Goal: Information Seeking & Learning: Learn about a topic

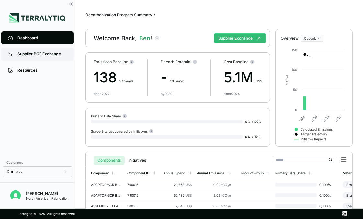
click at [39, 56] on div "Supplier PCF Exchange" at bounding box center [42, 53] width 50 height 5
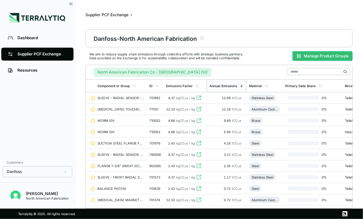
click at [310, 57] on button "Manage Product Groups" at bounding box center [322, 56] width 60 height 10
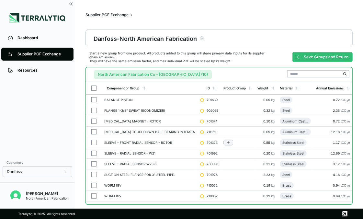
click at [92, 141] on button "button" at bounding box center [93, 142] width 5 height 5
click at [93, 142] on button "button" at bounding box center [93, 142] width 5 height 5
click at [92, 153] on button "button" at bounding box center [93, 153] width 5 height 5
click at [93, 163] on button "button" at bounding box center [93, 163] width 5 height 5
click at [250, 75] on div "Group Multiple" at bounding box center [258, 74] width 31 height 4
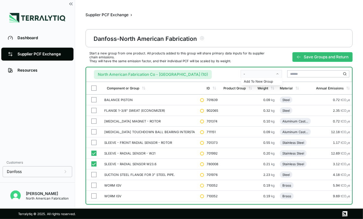
click at [252, 72] on div "-" at bounding box center [258, 74] width 31 height 4
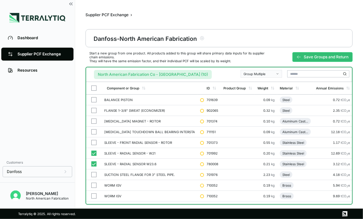
click at [258, 73] on div "Group Multiple" at bounding box center [258, 74] width 31 height 4
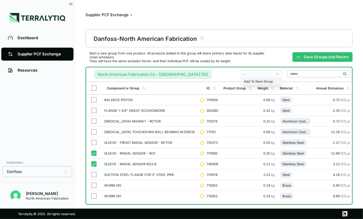
click at [260, 80] on div "Add To New Group" at bounding box center [262, 81] width 36 height 4
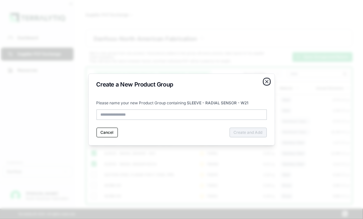
click at [267, 82] on icon "button" at bounding box center [266, 81] width 5 height 5
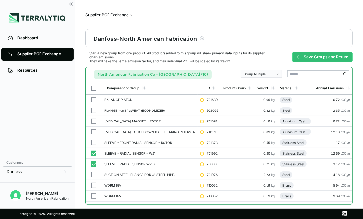
click at [265, 72] on div "Group Multiple" at bounding box center [258, 74] width 31 height 4
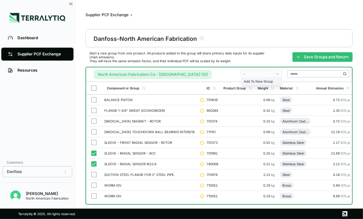
click at [266, 79] on div "Add To New Group" at bounding box center [262, 81] width 36 height 4
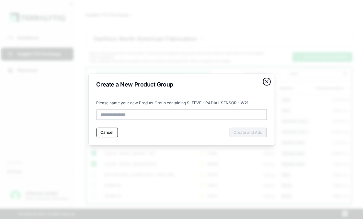
click at [268, 82] on icon "button" at bounding box center [266, 81] width 5 height 5
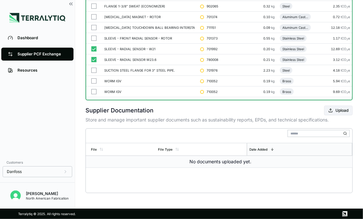
scroll to position [9, 0]
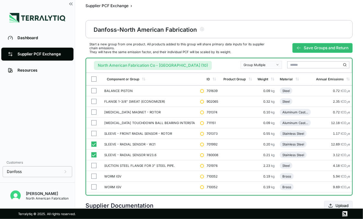
click at [255, 67] on button "Group Multiple" at bounding box center [260, 65] width 41 height 8
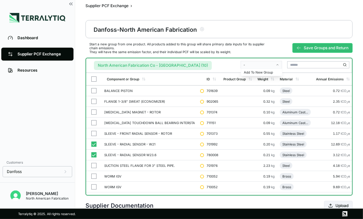
click at [259, 65] on div "-" at bounding box center [258, 65] width 31 height 4
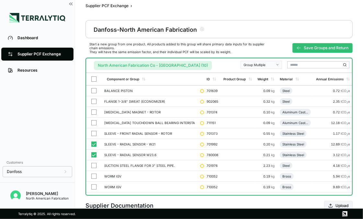
click at [255, 67] on button "Group Multiple" at bounding box center [260, 65] width 41 height 8
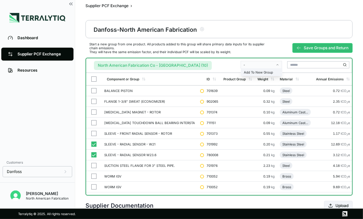
click at [256, 72] on div "Add To New Group" at bounding box center [262, 72] width 36 height 4
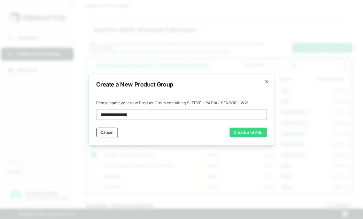
type input "**********"
click at [236, 130] on button "Create and Add" at bounding box center [247, 133] width 37 height 10
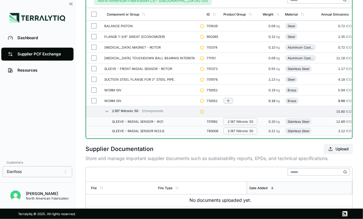
scroll to position [41, 0]
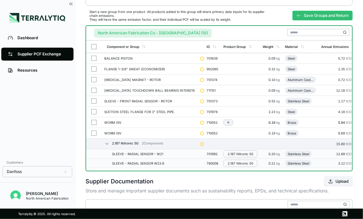
click at [93, 120] on button "button" at bounding box center [93, 122] width 5 height 5
click at [93, 121] on button "button" at bounding box center [93, 122] width 5 height 5
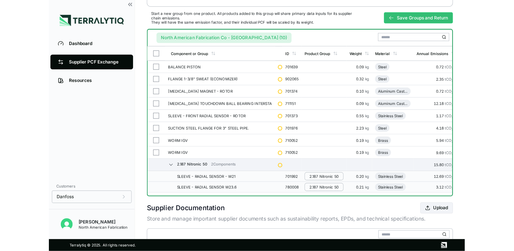
scroll to position [0, 0]
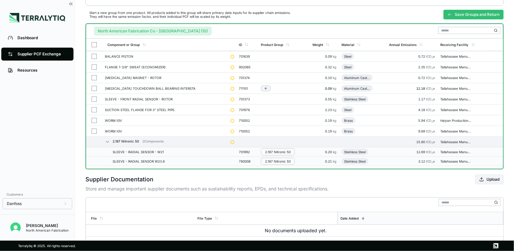
click at [353, 87] on div "Aluminum Casting (Machined)" at bounding box center [357, 88] width 26 height 4
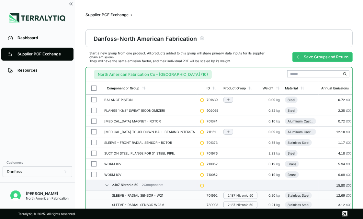
drag, startPoint x: 41, startPoint y: 107, endPoint x: 127, endPoint y: 100, distance: 86.4
click at [43, 107] on div "Dashboard Supplier PCF Exchange Resources" at bounding box center [37, 93] width 75 height 126
click at [287, 109] on div "Steel" at bounding box center [290, 110] width 7 height 4
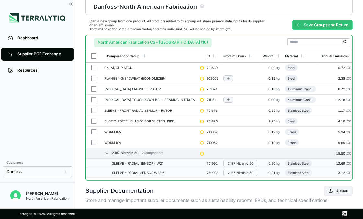
click at [38, 143] on div "Dashboard Supplier PCF Exchange Resources" at bounding box center [37, 93] width 75 height 126
drag, startPoint x: 38, startPoint y: 140, endPoint x: 78, endPoint y: 127, distance: 42.4
click at [39, 140] on div "Dashboard Supplier PCF Exchange Resources" at bounding box center [37, 93] width 75 height 126
click at [45, 106] on div "Dashboard Supplier PCF Exchange Resources" at bounding box center [37, 93] width 75 height 126
drag, startPoint x: 42, startPoint y: 126, endPoint x: 88, endPoint y: 131, distance: 45.6
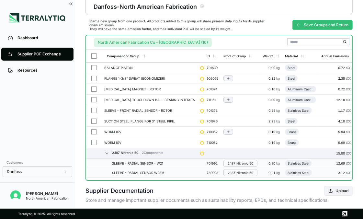
click at [43, 126] on div "Dashboard Supplier PCF Exchange Resources" at bounding box center [37, 93] width 75 height 126
click at [47, 98] on div "Dashboard Supplier PCF Exchange Resources" at bounding box center [37, 93] width 75 height 126
drag, startPoint x: 27, startPoint y: 103, endPoint x: 35, endPoint y: 100, distance: 7.8
click at [28, 102] on div "Dashboard Supplier PCF Exchange Resources" at bounding box center [37, 93] width 75 height 126
click at [287, 66] on div "Steel" at bounding box center [290, 68] width 7 height 4
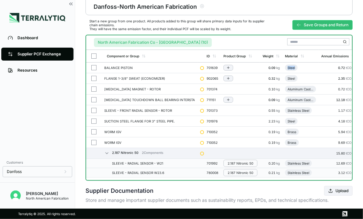
click at [287, 66] on div "Steel" at bounding box center [290, 68] width 7 height 4
drag, startPoint x: 280, startPoint y: 66, endPoint x: 270, endPoint y: 67, distance: 10.4
click at [287, 66] on div "Steel" at bounding box center [290, 68] width 7 height 4
click at [35, 69] on div "Resources" at bounding box center [42, 70] width 50 height 5
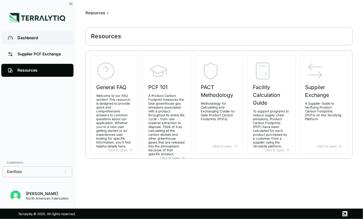
scroll to position [2, 0]
click at [35, 40] on div "Dashboard" at bounding box center [42, 37] width 50 height 5
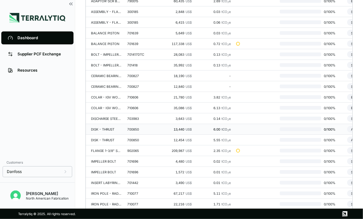
scroll to position [129, 0]
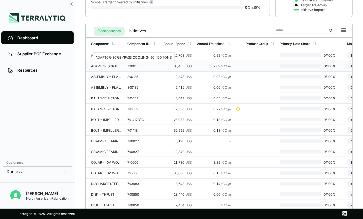
click at [111, 64] on div "ADAPTOR-SCR BYPASS COOLING- 90, 150 TONS" at bounding box center [106, 66] width 31 height 4
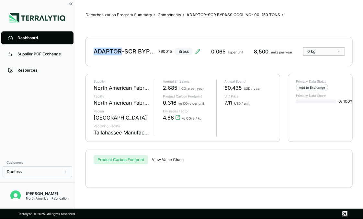
click at [111, 64] on div "ADAPTOR-SCR BYPASS COOLING- 90, 150 TONS 790015 Brass 0.065 kg per unit 8,500 u…" at bounding box center [218, 51] width 267 height 29
drag, startPoint x: 209, startPoint y: 61, endPoint x: 205, endPoint y: 60, distance: 4.1
click at [209, 61] on div "ADAPTOR-SCR BYPASS COOLING- 90, 150 TONS 790015 Brass 0.065 kg per unit 8,500 u…" at bounding box center [218, 51] width 267 height 29
click at [181, 50] on div "ADAPTOR-SCR BYPASS COOLING- 90, 150 TONS 790015 Brass" at bounding box center [147, 51] width 107 height 18
click at [198, 50] on icon at bounding box center [197, 51] width 5 height 5
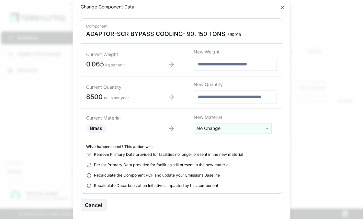
click at [208, 129] on html "Dashboard Supplier PCF Exchange Resources Customers Danfoss [PERSON_NAME] North…" at bounding box center [181, 109] width 363 height 219
click at [310, 120] on html "Dashboard Supplier PCF Exchange Resources Customers Danfoss [PERSON_NAME] North…" at bounding box center [181, 109] width 363 height 219
click at [96, 199] on div "Cancel" at bounding box center [181, 205] width 201 height 12
click at [89, 206] on button "Cancel" at bounding box center [94, 205] width 26 height 12
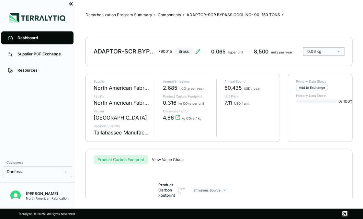
click at [72, 4] on icon at bounding box center [71, 4] width 1 height 3
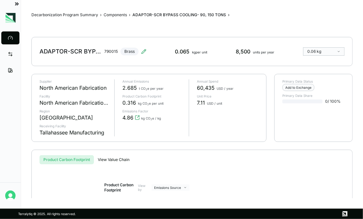
click at [17, 5] on icon at bounding box center [17, 4] width 1 height 3
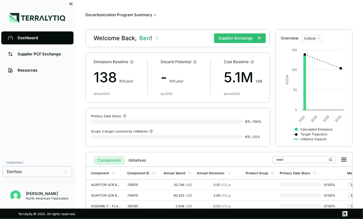
drag, startPoint x: 52, startPoint y: 104, endPoint x: 73, endPoint y: 103, distance: 21.4
click at [52, 104] on div "Dashboard Supplier PCF Exchange Resources" at bounding box center [37, 93] width 75 height 126
drag, startPoint x: 45, startPoint y: 123, endPoint x: 110, endPoint y: 116, distance: 65.4
click at [46, 122] on div "Dashboard Supplier PCF Exchange Resources" at bounding box center [37, 93] width 75 height 126
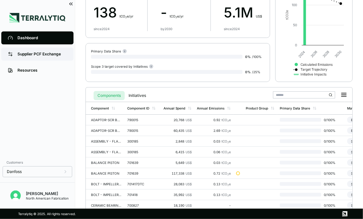
click at [28, 54] on div "Supplier PCF Exchange" at bounding box center [42, 53] width 50 height 5
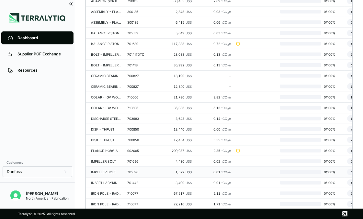
scroll to position [242, 0]
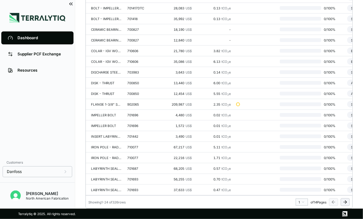
click at [343, 202] on icon at bounding box center [344, 201] width 5 height 5
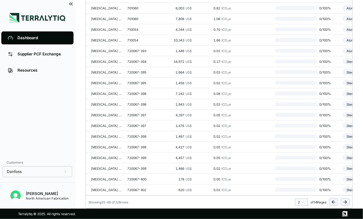
click at [343, 202] on icon at bounding box center [344, 201] width 5 height 5
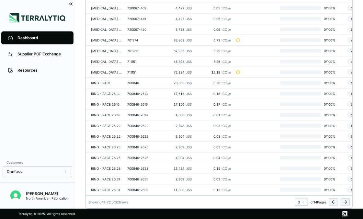
click at [343, 202] on icon at bounding box center [344, 201] width 5 height 5
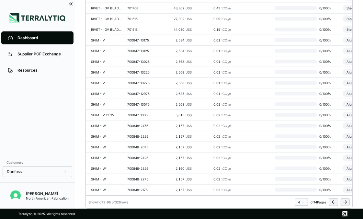
click at [343, 202] on icon at bounding box center [344, 201] width 5 height 5
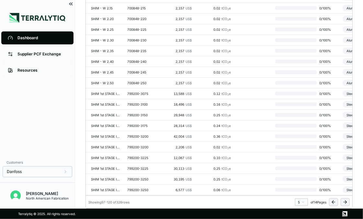
click at [343, 202] on icon at bounding box center [344, 201] width 5 height 5
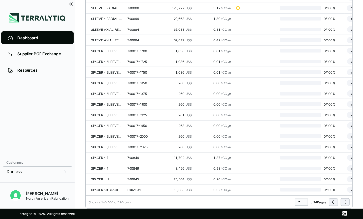
click at [343, 202] on icon at bounding box center [344, 201] width 5 height 5
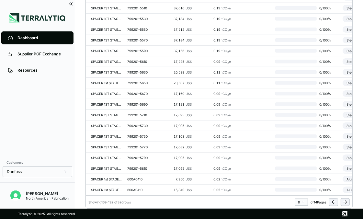
click at [343, 202] on icon at bounding box center [344, 201] width 5 height 5
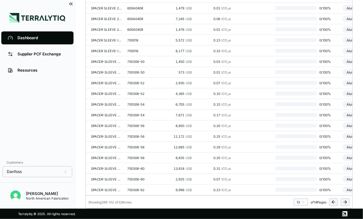
click at [343, 202] on icon at bounding box center [344, 201] width 5 height 5
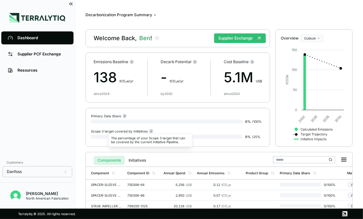
scroll to position [135, 0]
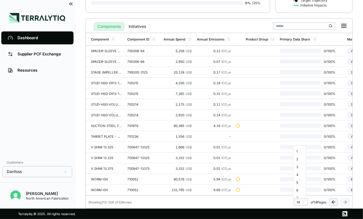
click at [296, 201] on html "Dashboard Supplier PCF Exchange Resources Customers Danfoss [PERSON_NAME] North…" at bounding box center [181, 109] width 363 height 219
click at [296, 152] on div "1" at bounding box center [300, 151] width 10 height 8
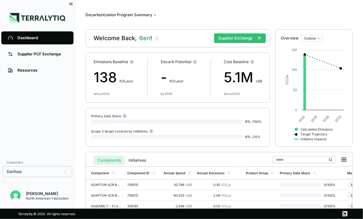
scroll to position [65, 0]
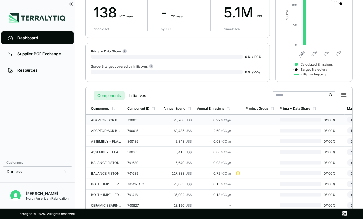
click at [112, 120] on div "ADAPTOR-SCR BYPASS COOLING- 90, 150 TONS" at bounding box center [106, 120] width 31 height 4
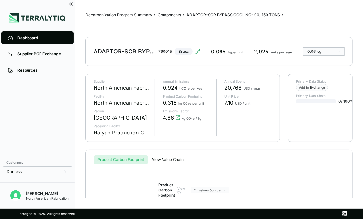
click at [204, 136] on div "Annual Emissions 0.924 t CO 2 e per year Product Carbon Footprint 0.316 kg CO 2…" at bounding box center [183, 107] width 56 height 57
drag, startPoint x: 48, startPoint y: 106, endPoint x: 64, endPoint y: 95, distance: 19.8
click at [48, 106] on div "Dashboard Supplier PCF Exchange Resources" at bounding box center [37, 93] width 75 height 126
drag, startPoint x: 33, startPoint y: 130, endPoint x: 37, endPoint y: 130, distance: 4.3
click at [34, 130] on div "Dashboard Supplier PCF Exchange Resources" at bounding box center [37, 93] width 75 height 126
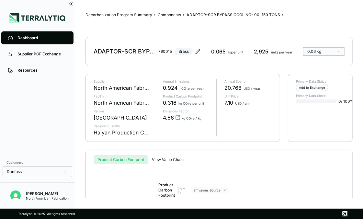
click at [196, 53] on icon at bounding box center [197, 51] width 4 height 4
click at [197, 52] on icon at bounding box center [197, 51] width 5 height 5
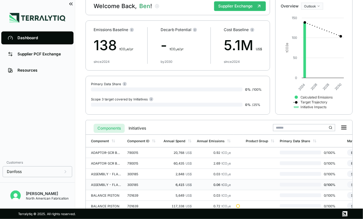
scroll to position [65, 0]
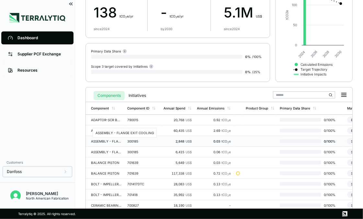
click at [105, 140] on div "ASSEMBLY - FLANGE EXIT COOLING" at bounding box center [106, 141] width 31 height 4
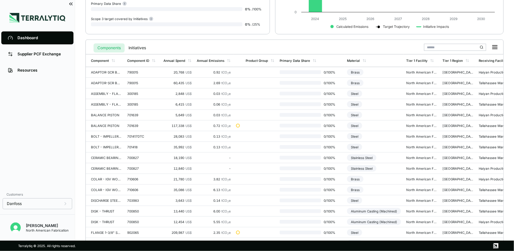
scroll to position [48, 0]
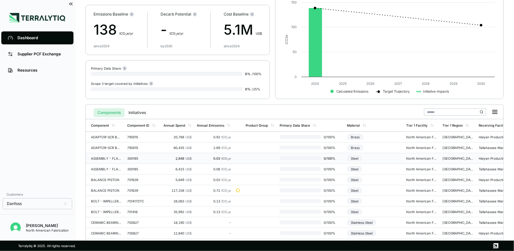
click at [128, 158] on div "300185" at bounding box center [142, 158] width 31 height 4
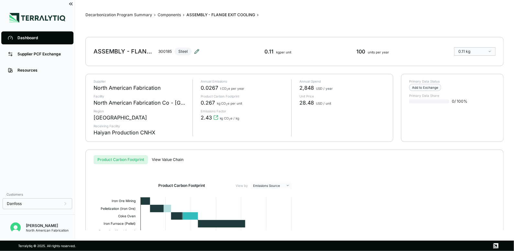
click at [198, 51] on icon at bounding box center [196, 51] width 5 height 5
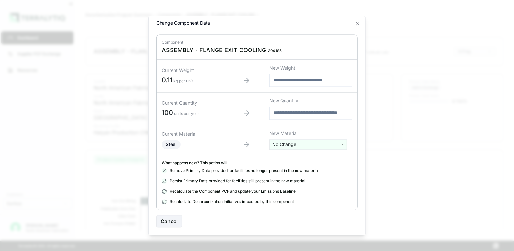
click at [293, 146] on html "Dashboard Supplier PCF Exchange Resources Customers Danfoss [PERSON_NAME] North…" at bounding box center [257, 125] width 514 height 251
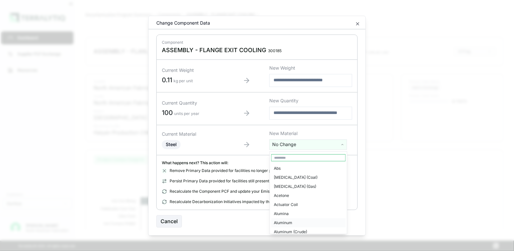
click at [295, 218] on div "Aluminum" at bounding box center [308, 222] width 74 height 9
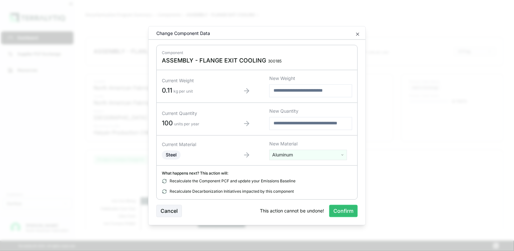
click at [170, 213] on button "Cancel" at bounding box center [169, 211] width 26 height 12
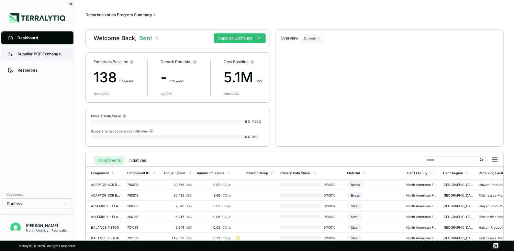
click at [21, 54] on div "Supplier PCF Exchange" at bounding box center [42, 53] width 50 height 5
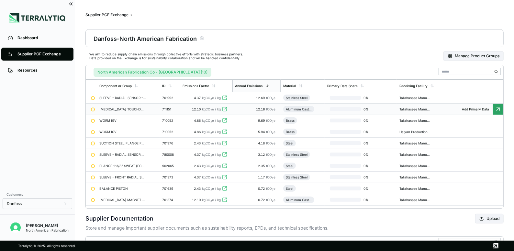
click at [309, 108] on div "Aluminum Casting (Machined)" at bounding box center [299, 109] width 26 height 4
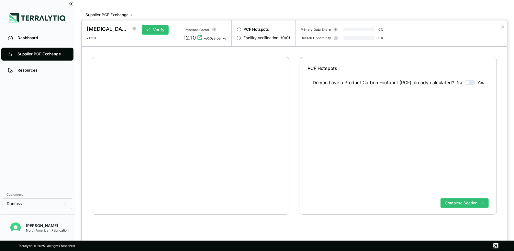
click at [309, 218] on div "[MEDICAL_DATA] TOUCHDOWN BALL BEARING INTERSTA 711151 Verify Emissions Factor 1…" at bounding box center [257, 251] width 514 height 0
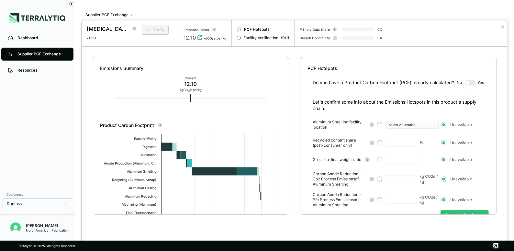
click at [104, 16] on div at bounding box center [257, 125] width 514 height 251
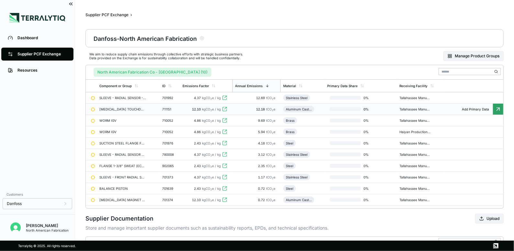
click at [295, 106] on td "Aluminum Casting (Machined)" at bounding box center [303, 109] width 44 height 11
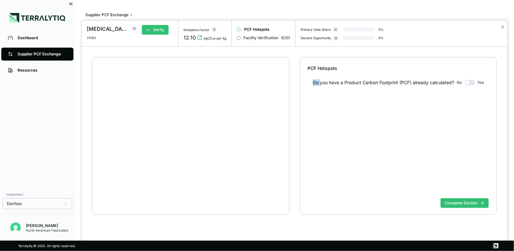
click at [295, 106] on div "PCF Hotspots Do you have a Product Carbon Footprint (PCF) already calculated? N…" at bounding box center [295, 144] width 426 height 194
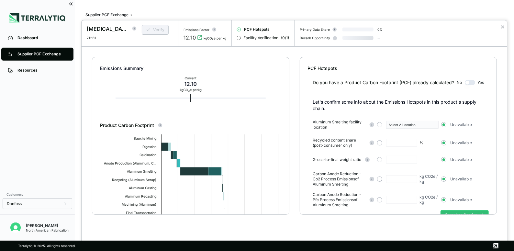
click at [117, 15] on div at bounding box center [257, 125] width 514 height 251
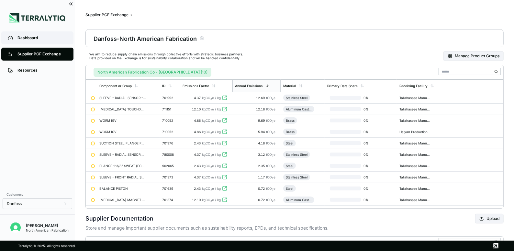
click at [20, 39] on div "Dashboard" at bounding box center [42, 37] width 50 height 5
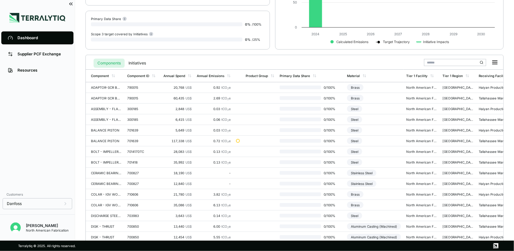
scroll to position [210, 0]
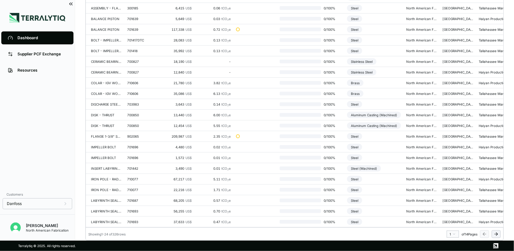
click at [363, 218] on icon at bounding box center [496, 233] width 5 height 5
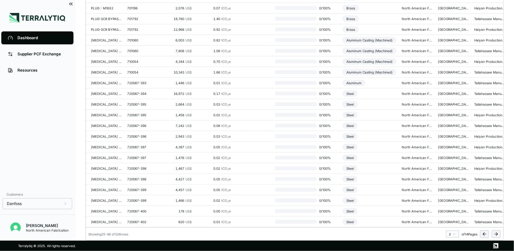
click at [363, 218] on icon at bounding box center [496, 233] width 5 height 5
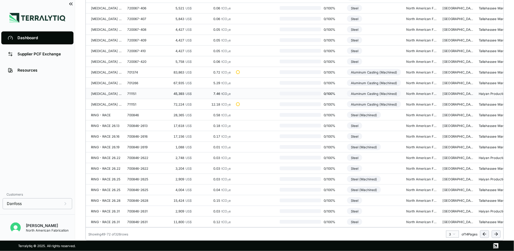
click at [99, 92] on div "[MEDICAL_DATA] TOUCHDOWN BALL BEARING INTERSTA" at bounding box center [106, 94] width 31 height 4
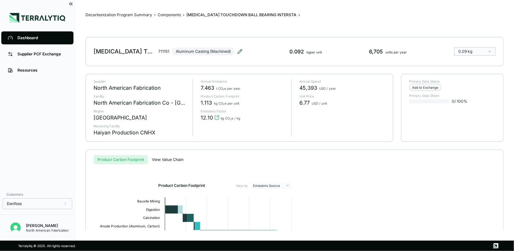
click at [240, 52] on icon at bounding box center [239, 51] width 5 height 5
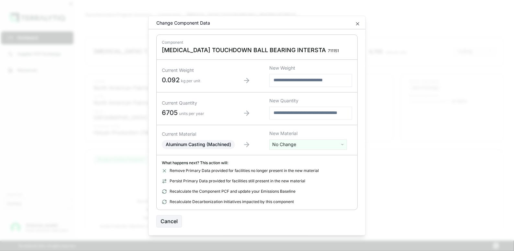
click at [291, 140] on html "Dashboard Supplier PCF Exchange Resources Customers Danfoss [PERSON_NAME] North…" at bounding box center [257, 125] width 514 height 251
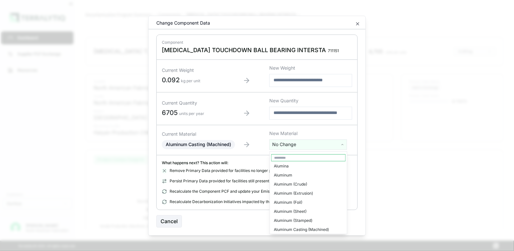
scroll to position [80, 0]
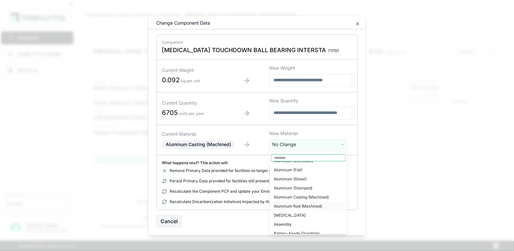
click at [300, 205] on div "Aluminum Rod (Machined)" at bounding box center [308, 206] width 74 height 9
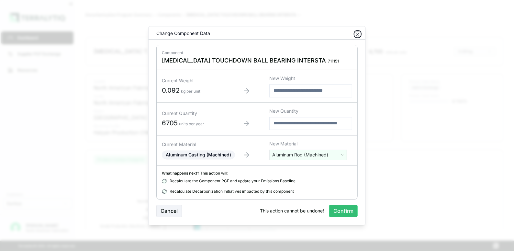
click at [357, 33] on icon "button" at bounding box center [357, 33] width 5 height 5
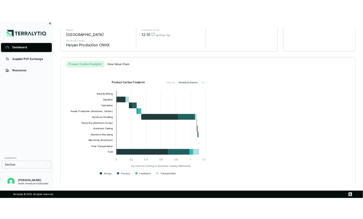
scroll to position [0, 0]
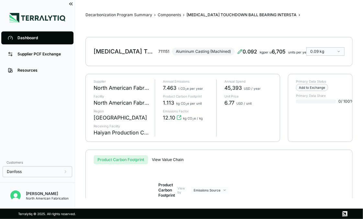
click at [205, 52] on div "[MEDICAL_DATA] TOUCHDOWN BALL BEARING INTERSTA 711151 Aluminum Casting (Machine…" at bounding box center [168, 51] width 149 height 18
click at [239, 51] on icon at bounding box center [240, 51] width 4 height 4
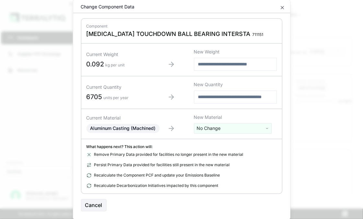
click at [209, 128] on html "Dashboard Supplier PCF Exchange Resources Customers Danfoss [PERSON_NAME] North…" at bounding box center [181, 109] width 363 height 219
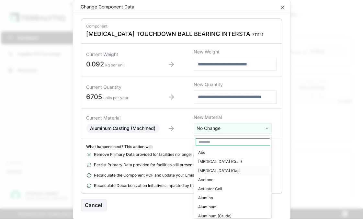
click at [209, 172] on div "[MEDICAL_DATA] (Gas)" at bounding box center [232, 170] width 74 height 9
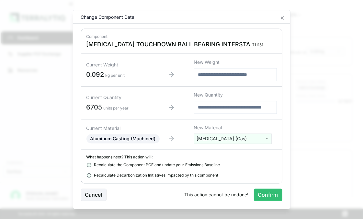
click at [86, 190] on button "Cancel" at bounding box center [94, 195] width 26 height 12
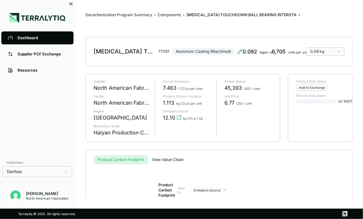
scroll to position [139, 0]
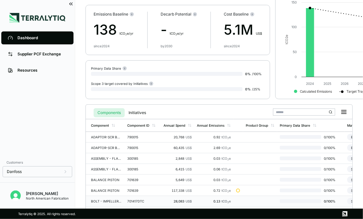
scroll to position [80, 0]
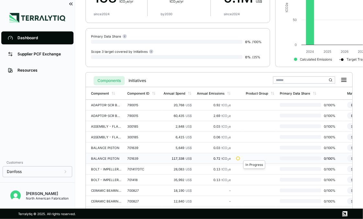
click at [236, 157] on div at bounding box center [238, 158] width 4 height 4
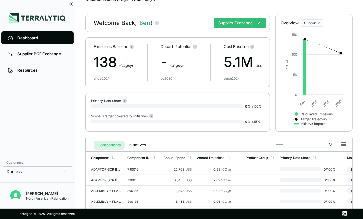
scroll to position [80, 0]
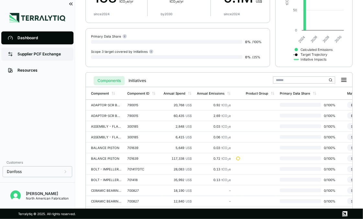
click at [40, 53] on div "Supplier PCF Exchange" at bounding box center [42, 53] width 50 height 5
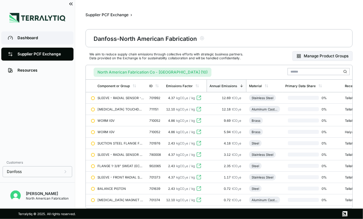
click at [43, 39] on div "Dashboard" at bounding box center [42, 37] width 50 height 5
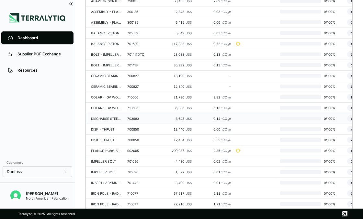
scroll to position [242, 0]
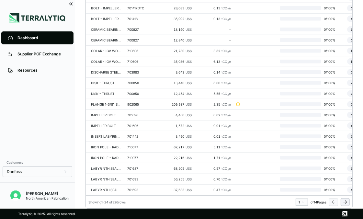
click at [39, 131] on div "Dashboard Supplier PCF Exchange Resources" at bounding box center [37, 93] width 75 height 126
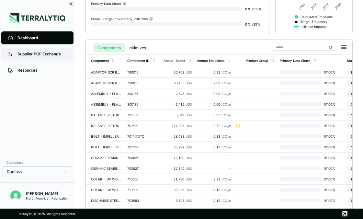
click at [27, 55] on div "Supplier PCF Exchange" at bounding box center [42, 53] width 50 height 5
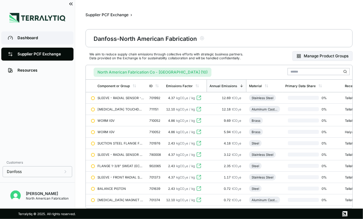
click at [29, 38] on div "Dashboard" at bounding box center [42, 37] width 50 height 5
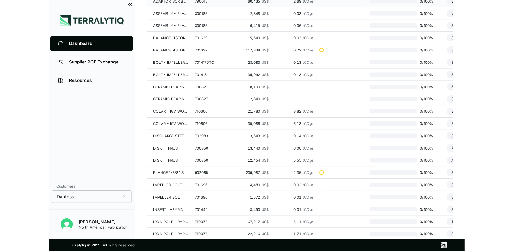
scroll to position [65, 0]
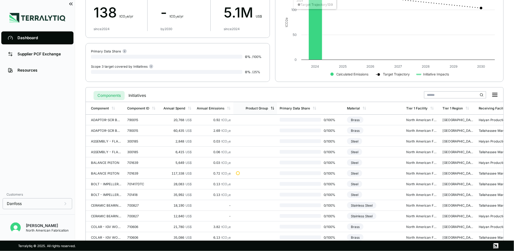
click at [269, 107] on div "Product Group" at bounding box center [260, 108] width 29 height 4
click at [268, 107] on div "Product Group" at bounding box center [260, 108] width 29 height 4
click at [143, 95] on button "Initiatives" at bounding box center [137, 95] width 25 height 9
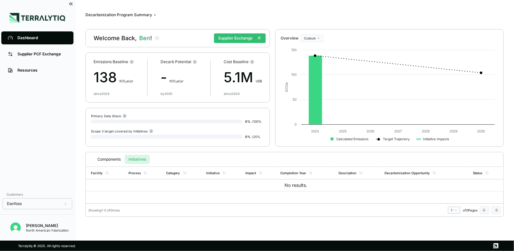
scroll to position [0, 0]
click at [102, 162] on button "Components" at bounding box center [109, 159] width 31 height 9
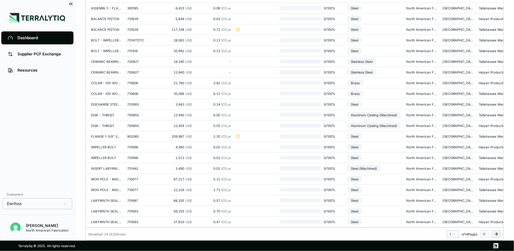
scroll to position [80, 0]
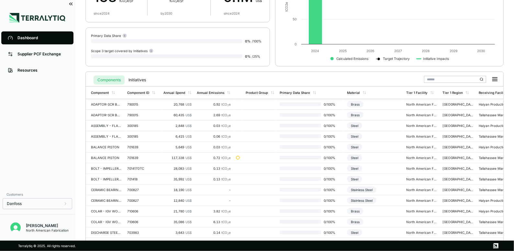
click at [363, 78] on input "text" at bounding box center [455, 79] width 62 height 7
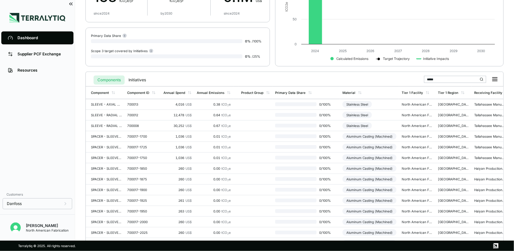
scroll to position [0, 0]
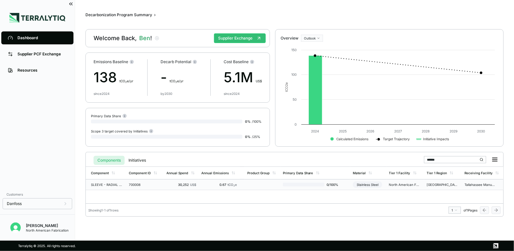
type input "******"
click at [131, 184] on div "700008" at bounding box center [144, 185] width 31 height 4
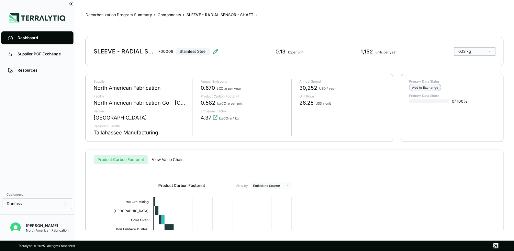
click at [363, 84] on div "Add to Exchange" at bounding box center [425, 87] width 32 height 7
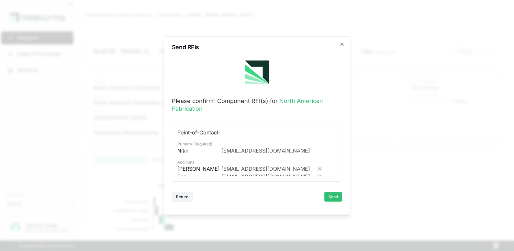
scroll to position [12, 0]
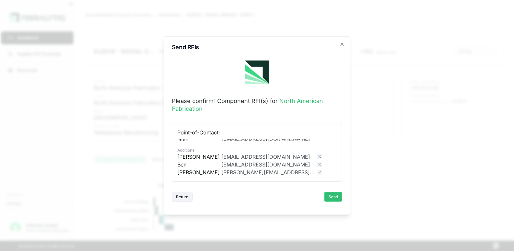
click at [263, 172] on div "[PERSON_NAME][EMAIL_ADDRESS][DOMAIN_NAME]" at bounding box center [267, 172] width 93 height 8
drag, startPoint x: 185, startPoint y: 197, endPoint x: 195, endPoint y: 192, distance: 11.0
click at [186, 197] on button "Return" at bounding box center [182, 197] width 21 height 10
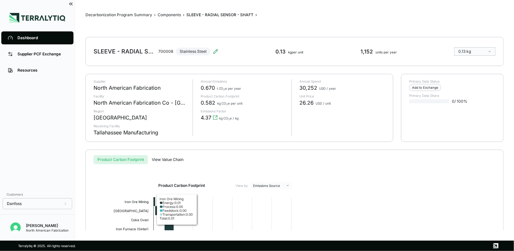
scroll to position [98, 0]
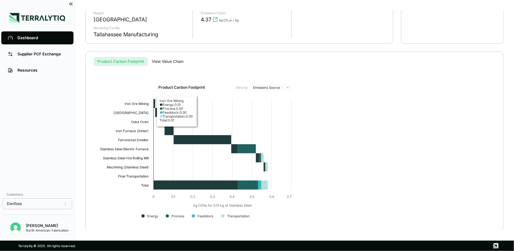
click at [164, 60] on div "Decarbonization Program Summary › Components › SLEEVE - RADIAL SENSOR - SHAFT ›…" at bounding box center [294, 120] width 418 height 220
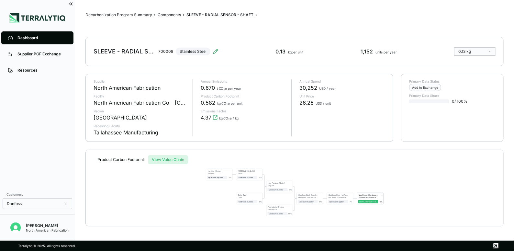
click at [115, 159] on button "Product Carbon Footprint" at bounding box center [121, 159] width 54 height 9
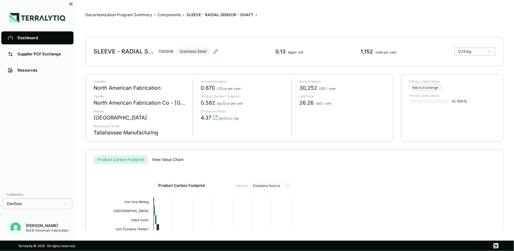
scroll to position [98, 0]
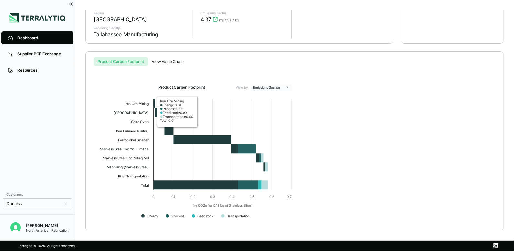
click at [166, 59] on div "Decarbonization Program Summary › Components › SLEEVE - RADIAL SENSOR - SHAFT ›…" at bounding box center [294, 120] width 418 height 220
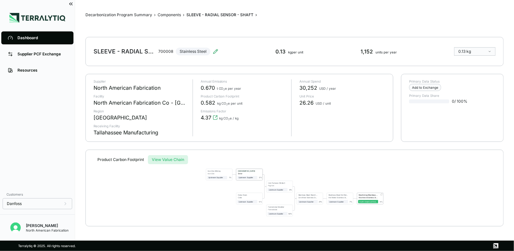
click at [247, 177] on div "Upstream Supplier" at bounding box center [247, 177] width 17 height 2
click at [249, 172] on div "[GEOGRAPHIC_DATA]" at bounding box center [246, 171] width 19 height 3
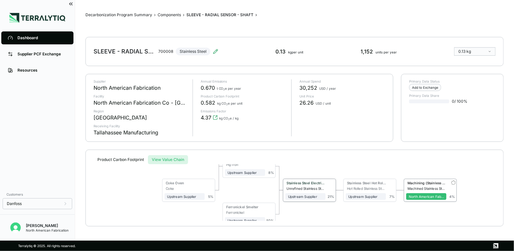
drag, startPoint x: 393, startPoint y: 184, endPoint x: 334, endPoint y: 197, distance: 60.9
click at [334, 197] on div "21 %" at bounding box center [330, 189] width 9 height 17
click at [363, 197] on div "Upstream Supplier" at bounding box center [365, 197] width 35 height 4
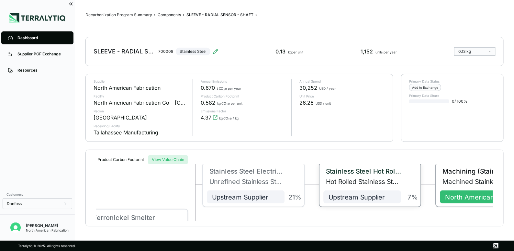
click at [363, 177] on div "Stainless Steel Hot Rolling Mill" at bounding box center [362, 172] width 78 height 10
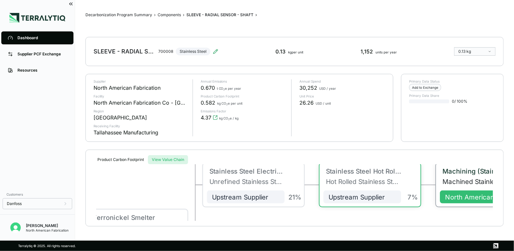
click at [363, 188] on div "Machining (Stainless Steel) Machined Stainless Steel North American Fabrication…" at bounding box center [486, 184] width 101 height 43
click at [363, 193] on div "North American Fabrication" at bounding box center [479, 197] width 69 height 8
click at [151, 156] on button "View Value Chain" at bounding box center [168, 159] width 40 height 9
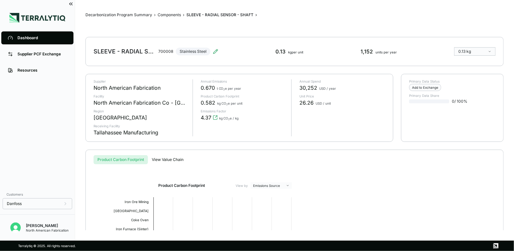
click at [125, 161] on button "Product Carbon Footprint" at bounding box center [121, 159] width 54 height 9
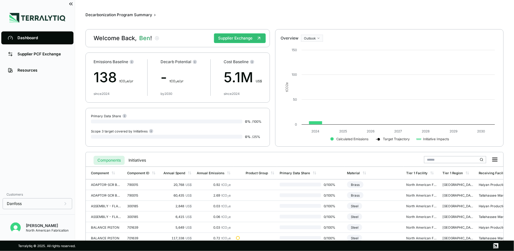
scroll to position [97, 0]
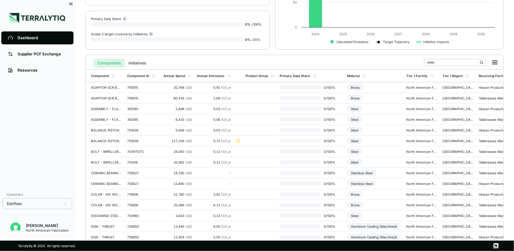
click at [363, 63] on input "text" at bounding box center [455, 62] width 62 height 7
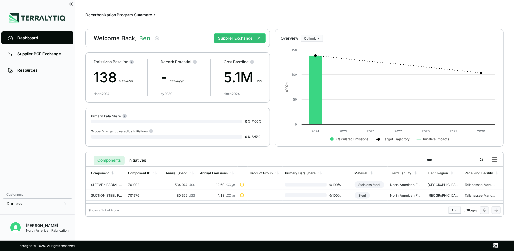
scroll to position [0, 0]
drag, startPoint x: 431, startPoint y: 158, endPoint x: 463, endPoint y: 158, distance: 31.7
click at [363, 160] on input "******" at bounding box center [455, 159] width 62 height 7
type input "******"
click at [233, 200] on div "Component Component ID Annual Spend Annual Emissions Product Group Primary Data…" at bounding box center [295, 184] width 418 height 37
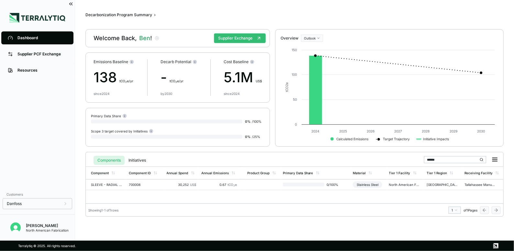
click at [164, 79] on div "- t CO 2 e/yr" at bounding box center [179, 77] width 37 height 21
drag, startPoint x: 443, startPoint y: 159, endPoint x: 391, endPoint y: 161, distance: 51.8
click at [363, 161] on div "Components Initiatives ******" at bounding box center [294, 158] width 412 height 13
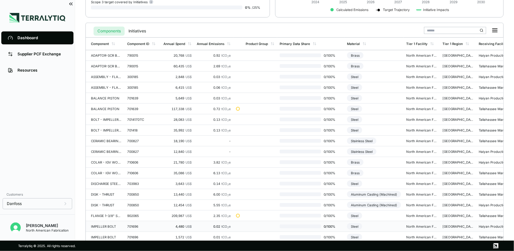
scroll to position [210, 0]
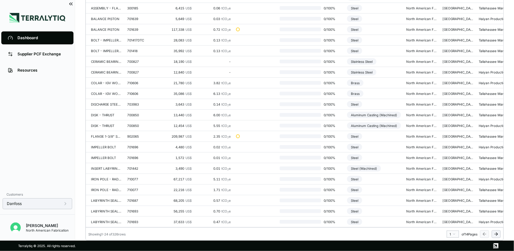
click at [45, 208] on div "Danfoss" at bounding box center [38, 203] width 70 height 11
click at [46, 207] on div "Danfoss" at bounding box center [38, 203] width 70 height 11
click at [55, 202] on div "Danfoss" at bounding box center [37, 203] width 61 height 5
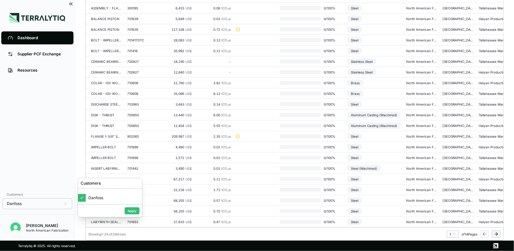
click at [32, 140] on div "Dashboard Supplier PCF Exchange Resources" at bounding box center [37, 109] width 75 height 158
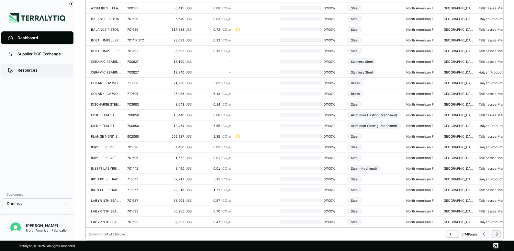
click at [50, 75] on link "Resources" at bounding box center [37, 70] width 72 height 13
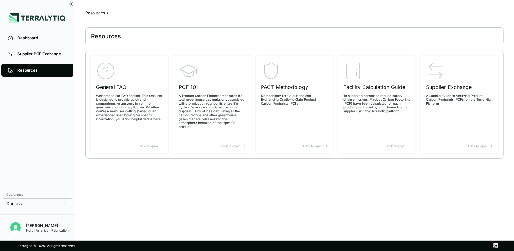
scroll to position [2, 0]
click at [37, 51] on link "Supplier PCF Exchange" at bounding box center [37, 54] width 72 height 13
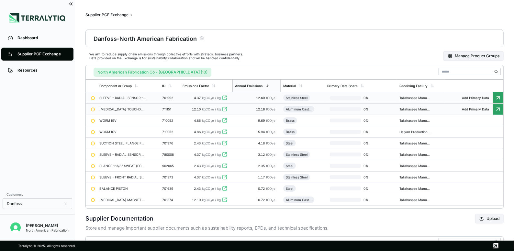
click at [116, 98] on div "SLEEVE - RADIAL SENSOR - W21" at bounding box center [122, 98] width 47 height 4
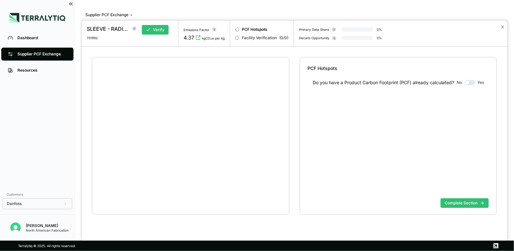
click at [116, 218] on div "SLEEVE - RADIAL SENSOR - W21 701992 Verify Emissions Factor 4.37 kgCO 2 e per k…" at bounding box center [257, 251] width 514 height 0
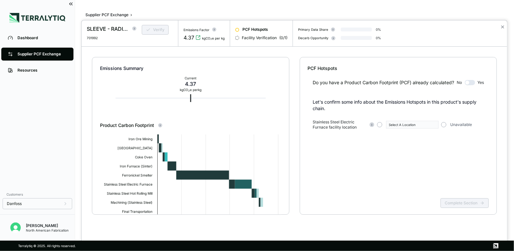
click at [150, 25] on div "Verify" at bounding box center [155, 32] width 36 height 15
click at [145, 29] on div "Verify" at bounding box center [155, 32] width 36 height 15
click at [134, 28] on circle at bounding box center [134, 29] width 4 height 4
click at [156, 29] on div "Verify" at bounding box center [155, 32] width 36 height 15
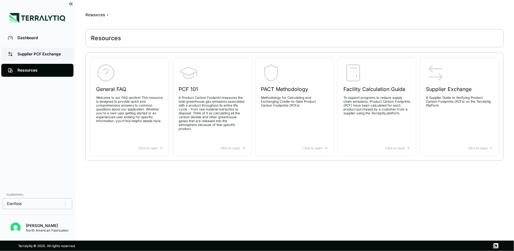
click at [40, 58] on link "Supplier PCF Exchange" at bounding box center [37, 54] width 72 height 13
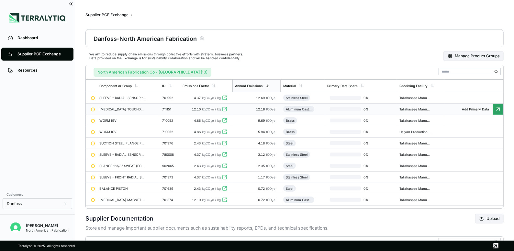
click at [137, 108] on div "[MEDICAL_DATA] TOUCHDOWN BALL BEARING INTERSTA" at bounding box center [122, 109] width 47 height 4
click at [137, 218] on div "[MEDICAL_DATA] TOUCHDOWN BALL BEARING INTERSTA 711151 Verify Emissions Factor 1…" at bounding box center [257, 251] width 514 height 0
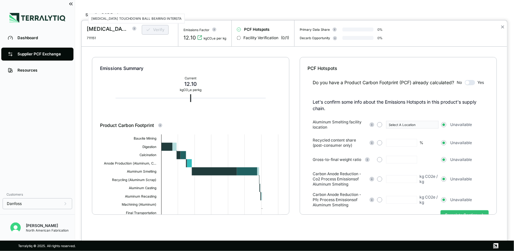
drag, startPoint x: 99, startPoint y: 28, endPoint x: 104, endPoint y: 28, distance: 5.2
click at [100, 28] on div "[MEDICAL_DATA] TOUCHDOWN BALL BEARING INTERSTA" at bounding box center [107, 29] width 41 height 8
click at [134, 29] on circle at bounding box center [134, 29] width 4 height 4
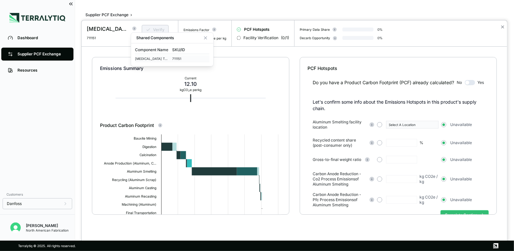
click at [156, 60] on div "[MEDICAL_DATA] TOUCHDOWN BALL BEARING INTERSTA" at bounding box center [153, 59] width 37 height 4
click at [279, 37] on div "Facility Verification ( 0 / 1 )" at bounding box center [263, 37] width 52 height 5
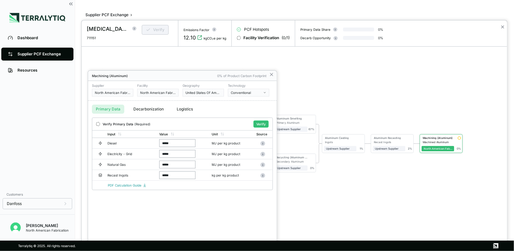
click at [141, 109] on button "Decarbonization" at bounding box center [148, 109] width 38 height 9
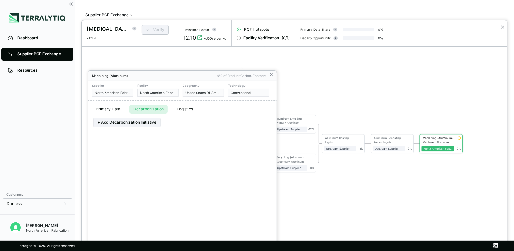
click at [118, 110] on button "Primary Data" at bounding box center [108, 109] width 32 height 9
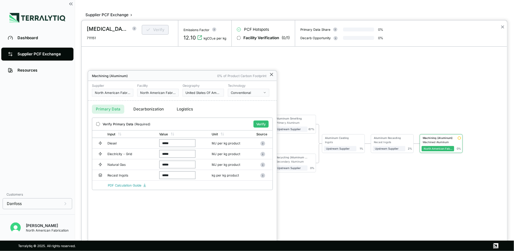
click at [272, 75] on icon at bounding box center [271, 74] width 3 height 3
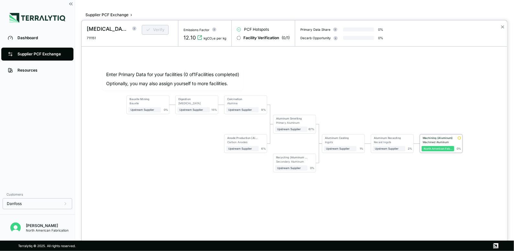
click at [442, 147] on div "North American Fabrication" at bounding box center [438, 148] width 29 height 3
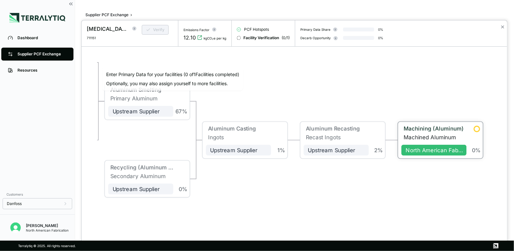
click at [432, 127] on div "Machining (Aluminum)" at bounding box center [434, 128] width 60 height 6
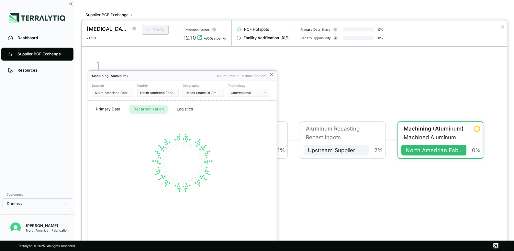
click at [145, 111] on button "Decarbonization" at bounding box center [148, 109] width 38 height 9
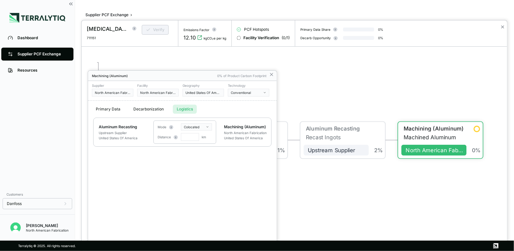
click at [191, 108] on button "Logistics" at bounding box center [185, 109] width 24 height 9
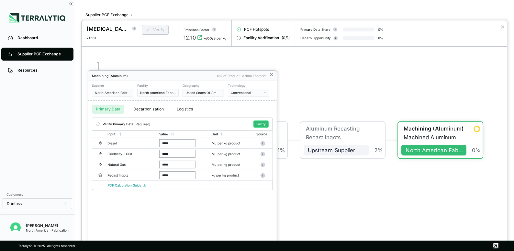
click at [104, 110] on button "Primary Data" at bounding box center [108, 109] width 32 height 9
click at [187, 141] on input "*****" at bounding box center [177, 143] width 36 height 8
click at [263, 141] on circle at bounding box center [263, 143] width 5 height 5
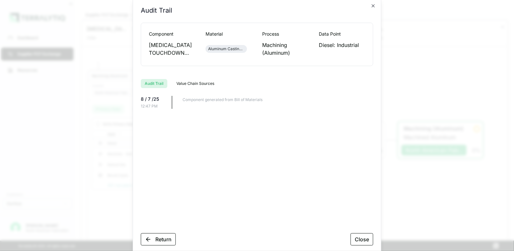
click at [159, 85] on button "Audit Trail" at bounding box center [154, 83] width 27 height 9
click at [162, 241] on button "Return" at bounding box center [158, 239] width 35 height 12
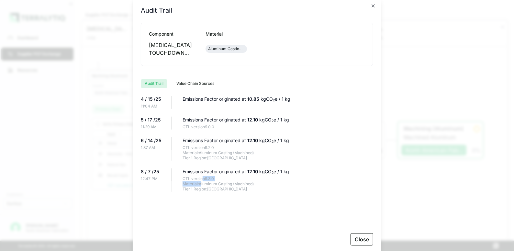
click at [203, 182] on div "CTL version 9.3.0 Material: Aluminum Casting (Machined) Tier 1 Region: United S…" at bounding box center [278, 184] width 191 height 16
click at [258, 161] on div "4 / 15 /25 11:04 AM Emissions Factor originated at 10.85 kgCO 2 e / 1 kg 5 / 17…" at bounding box center [257, 160] width 232 height 129
click at [360, 241] on button "Close" at bounding box center [362, 239] width 23 height 12
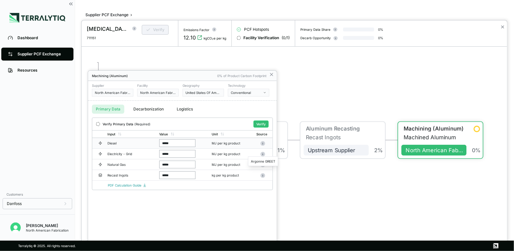
click at [263, 152] on circle at bounding box center [263, 153] width 5 height 5
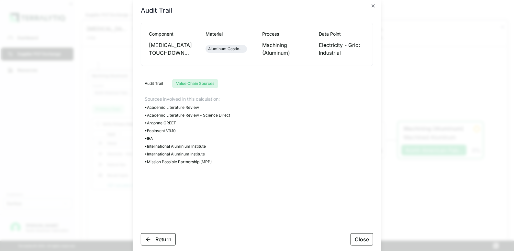
click at [194, 83] on button "Value Chain Sources" at bounding box center [195, 83] width 46 height 9
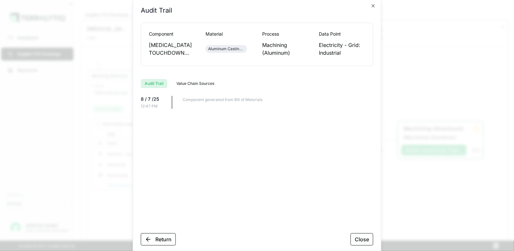
click at [160, 83] on button "Audit Trail" at bounding box center [154, 83] width 27 height 9
click at [173, 242] on button "Return" at bounding box center [158, 239] width 35 height 12
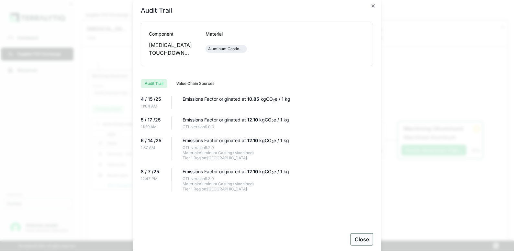
click at [363, 244] on button "Close" at bounding box center [362, 239] width 23 height 12
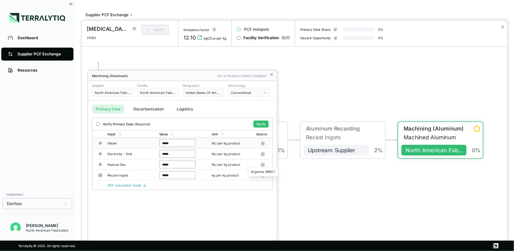
click at [263, 174] on div "Argonne GREET" at bounding box center [263, 172] width 30 height 10
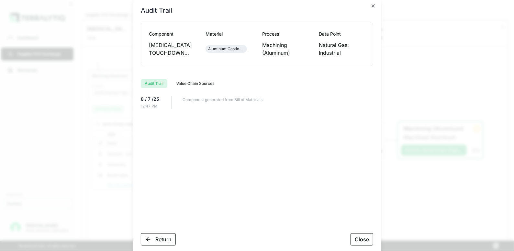
click at [360, 237] on button "Close" at bounding box center [362, 239] width 23 height 12
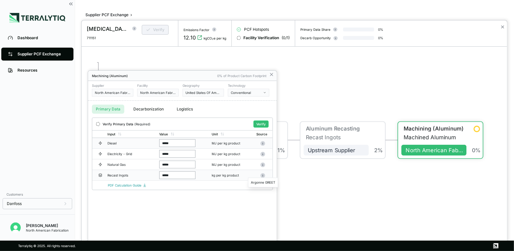
click at [263, 175] on rect at bounding box center [262, 175] width 1 height 1
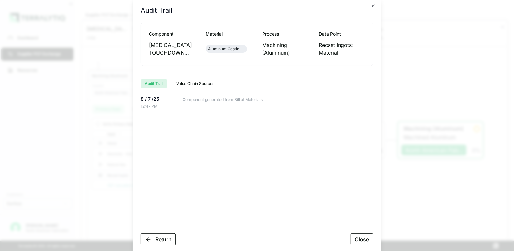
click at [174, 82] on button "Value Chain Sources" at bounding box center [196, 83] width 46 height 9
drag, startPoint x: 161, startPoint y: 81, endPoint x: 164, endPoint y: 170, distance: 89.1
click at [161, 81] on button "Audit Trail" at bounding box center [154, 83] width 27 height 9
click at [163, 242] on button "Return" at bounding box center [158, 239] width 35 height 12
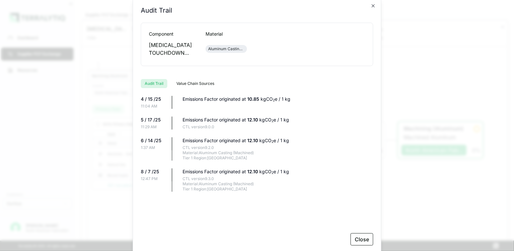
drag, startPoint x: 209, startPoint y: 172, endPoint x: 160, endPoint y: 170, distance: 49.2
click at [209, 172] on div "Emissions Factor originated at 12.10 kgCO 2 e / 1 kg" at bounding box center [278, 171] width 191 height 6
click at [147, 167] on div "4 / 15 /25 11:04 AM Emissions Factor originated at 10.85 kgCO 2 e / 1 kg 5 / 17…" at bounding box center [257, 160] width 232 height 129
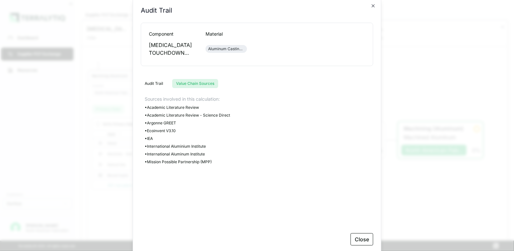
click at [185, 84] on button "Value Chain Sources" at bounding box center [195, 83] width 46 height 9
click at [143, 83] on button "Audit Trail" at bounding box center [154, 83] width 26 height 9
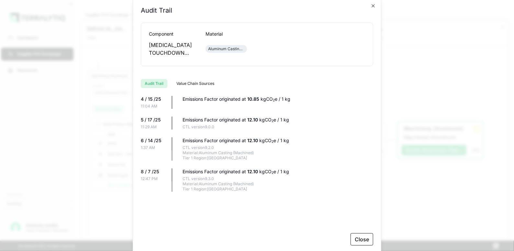
click at [262, 160] on div "Tier 1 Region: United States of America" at bounding box center [278, 157] width 191 height 5
click at [260, 162] on div "4 / 15 /25 11:04 AM Emissions Factor originated at 10.85 kgCO 2 e / 1 kg 5 / 17…" at bounding box center [257, 160] width 232 height 129
drag, startPoint x: 249, startPoint y: 169, endPoint x: 250, endPoint y: 176, distance: 7.2
click at [249, 169] on span "12.10" at bounding box center [253, 172] width 12 height 6
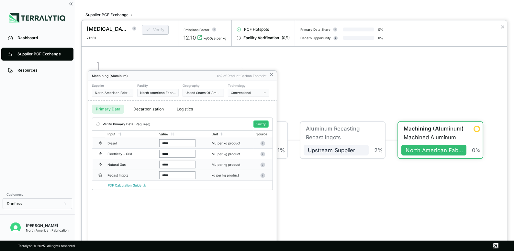
click at [176, 164] on input "*****" at bounding box center [177, 165] width 36 height 8
click at [108, 124] on div "Verify Primary Data (Required)" at bounding box center [127, 124] width 48 height 4
click at [98, 123] on div at bounding box center [98, 124] width 4 height 4
click at [134, 185] on link "PDF Calculation Guide" at bounding box center [127, 185] width 39 height 4
